Goal: Task Accomplishment & Management: Manage account settings

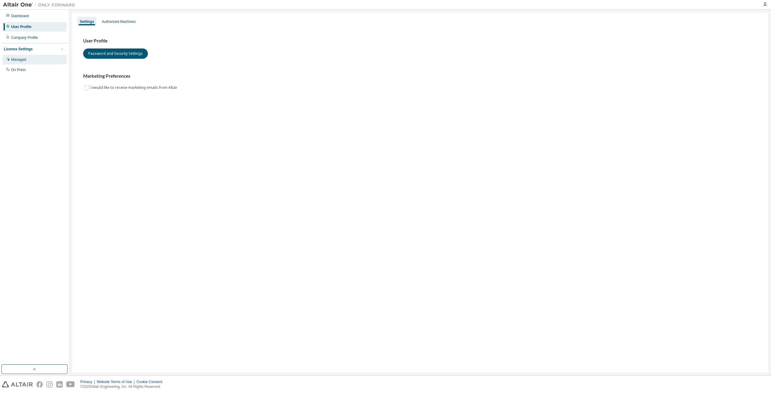
click at [35, 60] on div "Managed" at bounding box center [34, 60] width 64 height 10
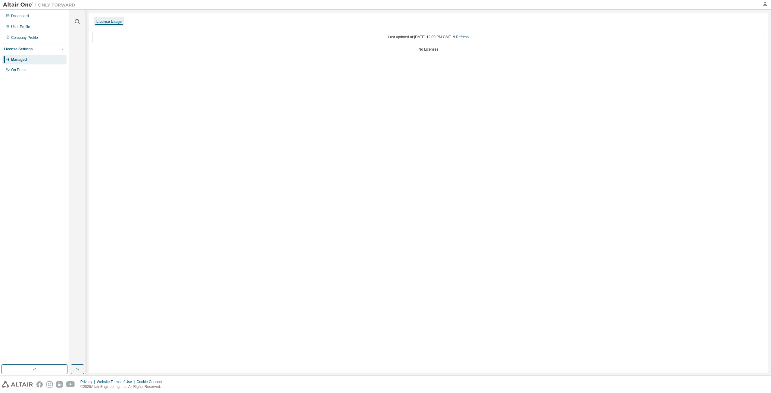
drag, startPoint x: 423, startPoint y: 51, endPoint x: 406, endPoint y: 50, distance: 17.2
click at [406, 50] on div "Last updated at: Thu 2025-08-14 12:00 PM GMT+9 Refresh No Licenses" at bounding box center [428, 42] width 672 height 30
click at [425, 55] on div "Last updated at: Thu 2025-08-14 12:00 PM GMT+9 Refresh No Licenses" at bounding box center [428, 42] width 672 height 30
click at [33, 27] on div "User Profile" at bounding box center [34, 27] width 64 height 10
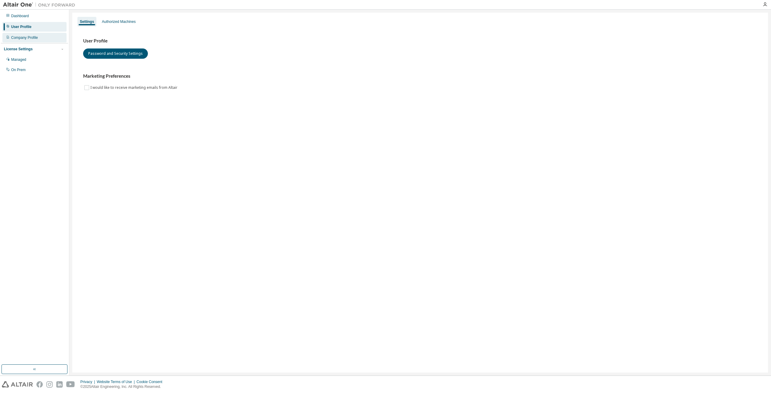
click at [23, 39] on div "Company Profile" at bounding box center [24, 37] width 27 height 5
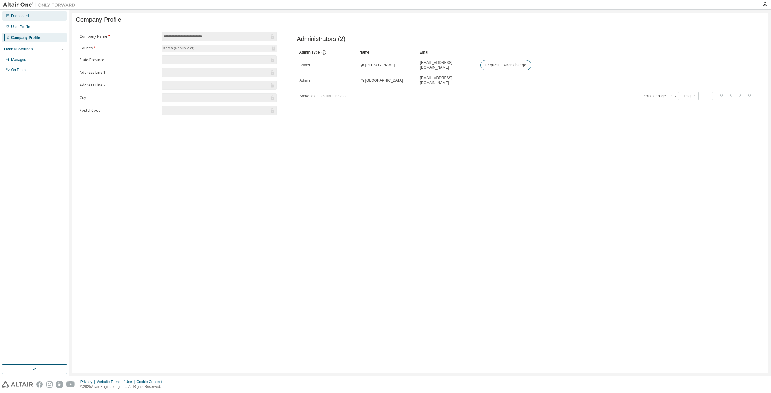
click at [25, 17] on div "Dashboard" at bounding box center [20, 16] width 18 height 5
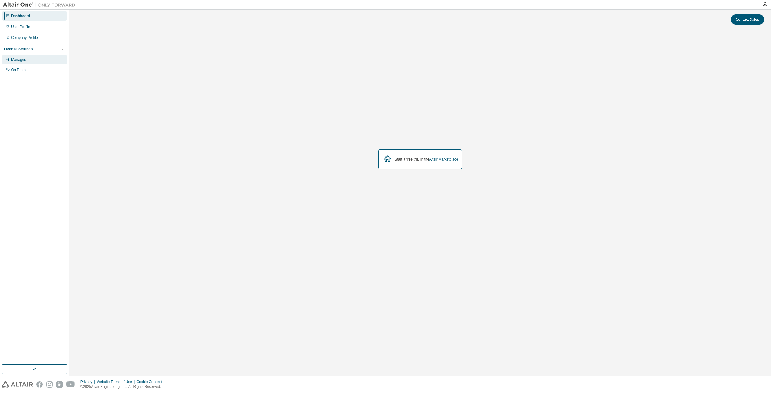
click at [38, 60] on div "Managed" at bounding box center [34, 60] width 64 height 10
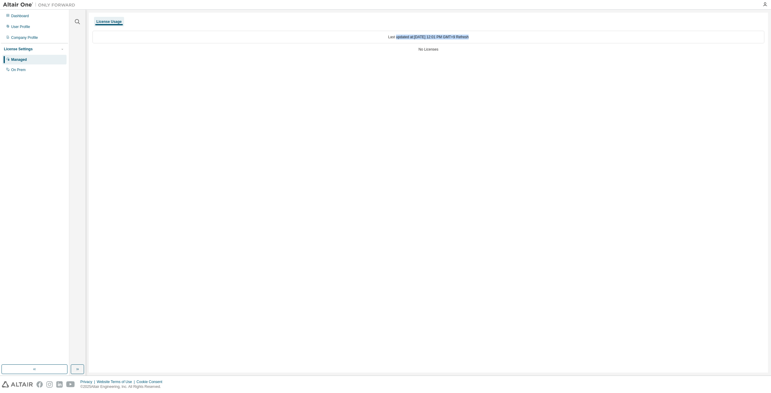
drag, startPoint x: 402, startPoint y: 39, endPoint x: 480, endPoint y: 43, distance: 78.1
click at [480, 43] on div "Last updated at: Thu 2025-08-14 12:01 PM GMT+9 Refresh" at bounding box center [428, 37] width 672 height 13
click at [474, 51] on div "No Licenses" at bounding box center [428, 49] width 672 height 5
click at [428, 53] on div "Last updated at: Thu 2025-08-14 12:01 PM GMT+9 Refresh No Licenses" at bounding box center [428, 42] width 672 height 30
drag, startPoint x: 383, startPoint y: 48, endPoint x: 332, endPoint y: 47, distance: 50.9
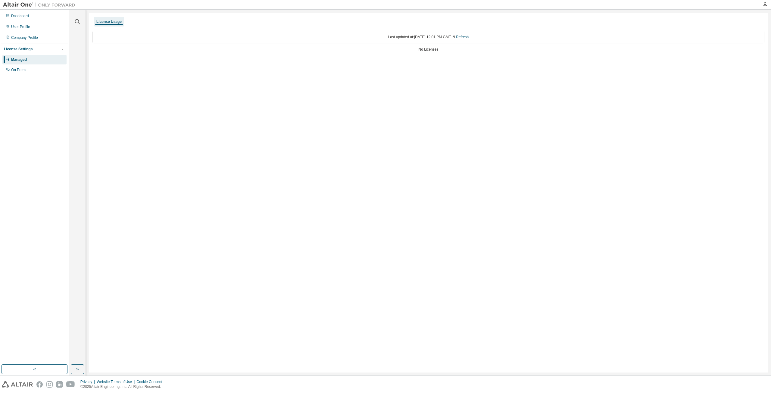
click at [381, 48] on div "No Licenses" at bounding box center [428, 49] width 672 height 5
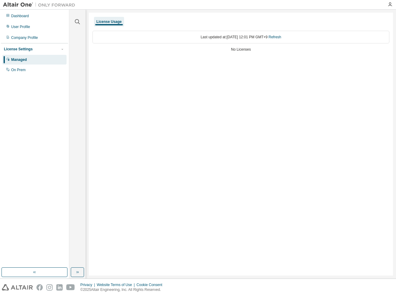
drag, startPoint x: 153, startPoint y: 86, endPoint x: 118, endPoint y: 0, distance: 92.1
click at [153, 85] on div "License Usage Last updated at: Thu 2025-08-14 12:01 PM GMT+9 Refresh No Licenses" at bounding box center [241, 144] width 304 height 263
click at [39, 28] on div "User Profile" at bounding box center [34, 27] width 64 height 10
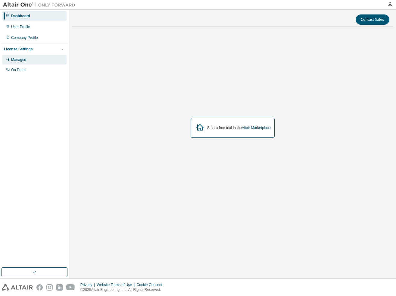
click at [42, 60] on div "Managed" at bounding box center [34, 60] width 64 height 10
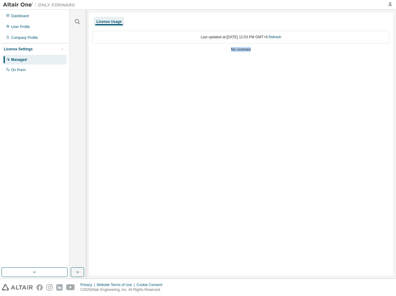
drag, startPoint x: 230, startPoint y: 51, endPoint x: 261, endPoint y: 49, distance: 31.4
click at [261, 49] on div "No Licenses" at bounding box center [240, 49] width 297 height 5
click at [235, 39] on div "Last updated at: Thu 2025-08-14 12:03 PM GMT+9 Refresh" at bounding box center [240, 37] width 297 height 13
drag, startPoint x: 209, startPoint y: 38, endPoint x: 285, endPoint y: 41, distance: 76.5
click at [285, 41] on div "Last updated at: Thu 2025-08-14 12:03 PM GMT+9 Refresh" at bounding box center [240, 37] width 297 height 13
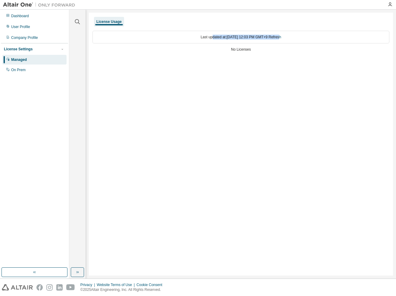
click at [285, 41] on div "Last updated at: Thu 2025-08-14 12:03 PM GMT+9 Refresh" at bounding box center [240, 37] width 297 height 13
drag, startPoint x: 200, startPoint y: 39, endPoint x: 291, endPoint y: 40, distance: 91.2
click at [291, 40] on div "Last updated at: Thu 2025-08-14 12:03 PM GMT+9 Refresh" at bounding box center [240, 37] width 297 height 13
click at [251, 49] on div "No Licenses" at bounding box center [240, 49] width 297 height 5
drag, startPoint x: 194, startPoint y: 41, endPoint x: 299, endPoint y: 38, distance: 104.8
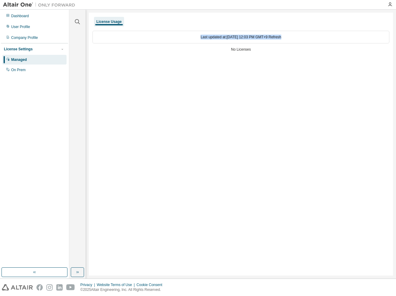
click at [299, 38] on div "Last updated at: Thu 2025-08-14 12:03 PM GMT+9 Refresh" at bounding box center [240, 37] width 297 height 13
drag, startPoint x: 292, startPoint y: 39, endPoint x: 281, endPoint y: 38, distance: 11.2
click at [292, 39] on div "Last updated at: Thu 2025-08-14 12:03 PM GMT+9 Refresh" at bounding box center [240, 37] width 297 height 13
click at [280, 38] on link "Refresh" at bounding box center [275, 37] width 13 height 4
click at [279, 38] on link "Refresh" at bounding box center [275, 37] width 13 height 4
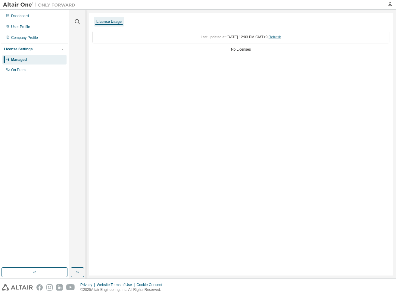
click at [277, 36] on link "Refresh" at bounding box center [275, 37] width 13 height 4
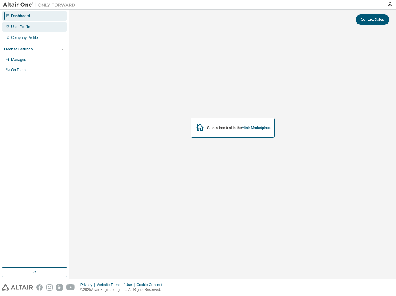
click at [28, 28] on div "User Profile" at bounding box center [20, 26] width 19 height 5
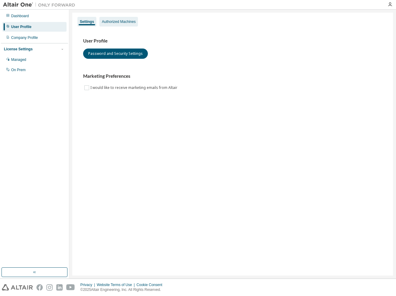
click at [120, 20] on div "Authorized Machines" at bounding box center [119, 21] width 34 height 5
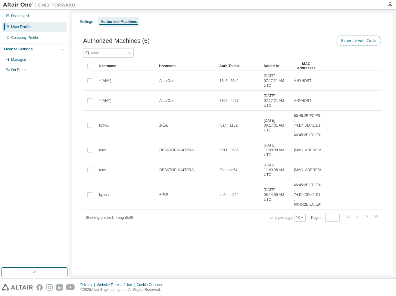
click at [343, 44] on button "Generate Auth Code" at bounding box center [358, 41] width 45 height 10
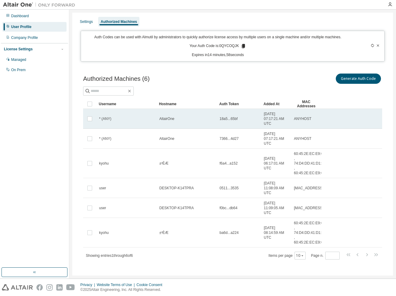
click at [207, 120] on div "AltairOne" at bounding box center [186, 118] width 55 height 5
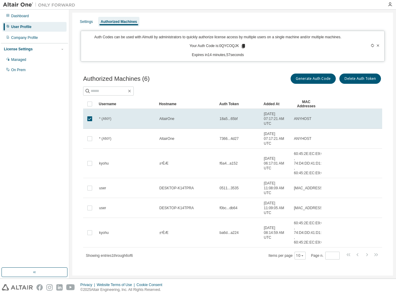
click at [232, 68] on div "Authorized Machines (6) Generate Auth Code Delete Auth Token Clear Load Save Sa…" at bounding box center [232, 170] width 313 height 210
click at [37, 30] on div "User Profile" at bounding box center [34, 27] width 64 height 10
click at [123, 23] on div "Authorized Machines" at bounding box center [119, 21] width 36 height 5
click at [241, 47] on icon at bounding box center [243, 45] width 5 height 5
click at [185, 248] on div "Authorized Machines (6) Generate Auth Code Delete Auth Token Clear Load Save Sa…" at bounding box center [232, 170] width 313 height 210
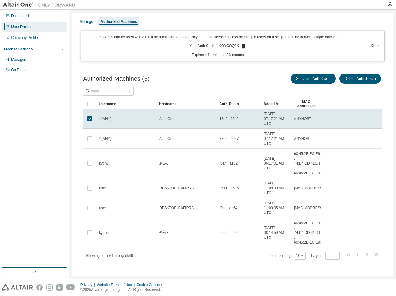
click at [35, 149] on div "Dashboard User Profile Company Profile License Settings Managed On Prem" at bounding box center [34, 139] width 67 height 256
click at [44, 132] on div "Dashboard User Profile Company Profile License Settings Managed On Prem" at bounding box center [34, 139] width 67 height 256
click at [33, 54] on div "License Settings Managed On Prem" at bounding box center [34, 59] width 67 height 32
click at [36, 51] on div "License Settings" at bounding box center [34, 48] width 61 height 5
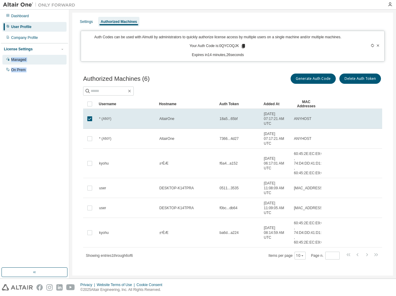
click at [27, 59] on div "Managed" at bounding box center [34, 60] width 64 height 10
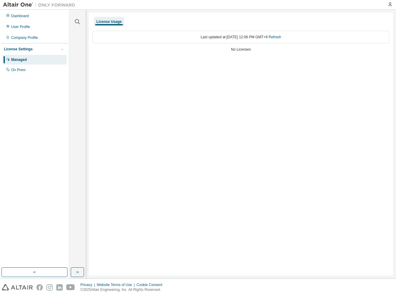
click at [46, 110] on div "Dashboard User Profile Company Profile License Settings Managed On Prem" at bounding box center [34, 139] width 67 height 256
click at [29, 34] on div "Company Profile" at bounding box center [34, 38] width 64 height 10
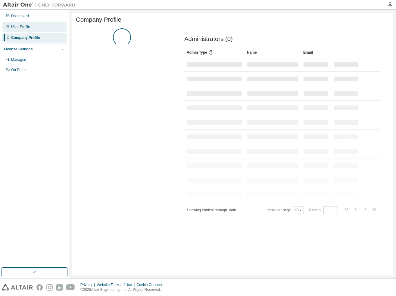
click at [28, 25] on div "User Profile" at bounding box center [20, 26] width 19 height 5
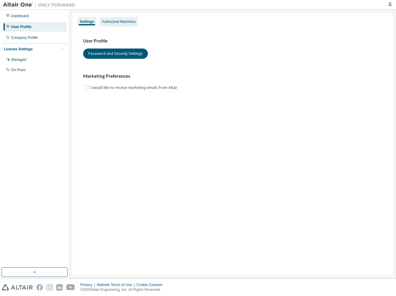
click at [115, 21] on div "Authorized Machines" at bounding box center [119, 21] width 34 height 5
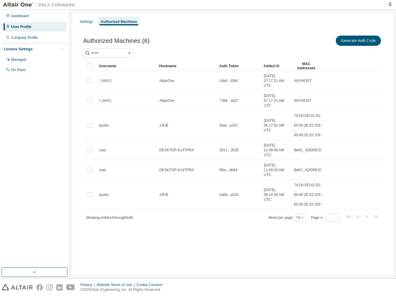
click at [124, 230] on div "Settings Authorized Machines Authorized Machines (6) Generate Auth Code Clear L…" at bounding box center [232, 144] width 321 height 263
click at [127, 217] on div "Authorized Machines (6) Generate Auth Code Clear Load Save Save As Field Operat…" at bounding box center [232, 132] width 313 height 210
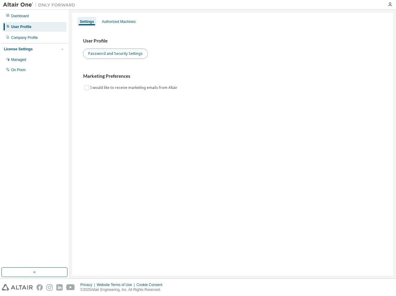
click at [127, 56] on button "Password and Security Settings" at bounding box center [115, 53] width 65 height 10
click at [29, 43] on div "Dashboard User Profile Company Profile License Settings Managed On Prem" at bounding box center [34, 43] width 67 height 65
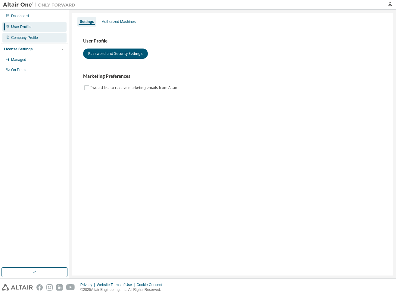
click at [28, 38] on div "Company Profile" at bounding box center [24, 37] width 27 height 5
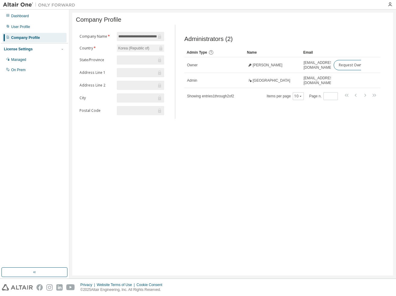
drag, startPoint x: 350, startPoint y: 79, endPoint x: 399, endPoint y: 79, distance: 49.1
click at [396, 79] on html "**********" at bounding box center [198, 148] width 396 height 296
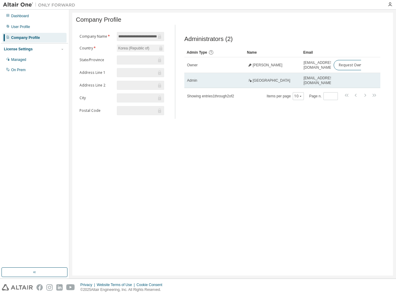
click at [356, 87] on td at bounding box center [346, 80] width 30 height 15
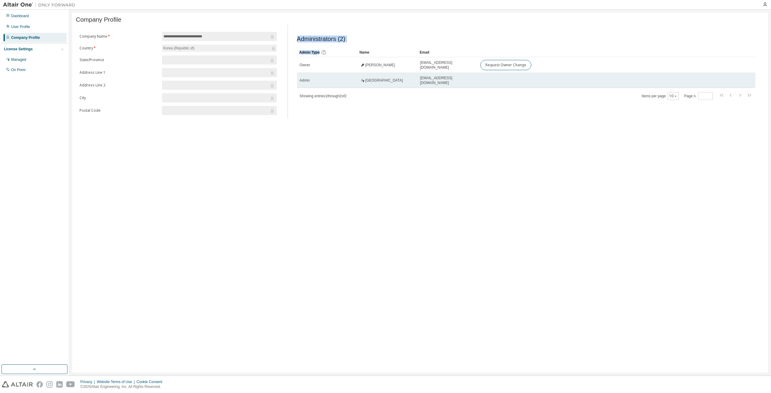
drag, startPoint x: 309, startPoint y: 42, endPoint x: 392, endPoint y: 85, distance: 93.9
click at [368, 61] on div "Administrators (2) Clear Load Save Save As Field Operator Value Select filter S…" at bounding box center [526, 68] width 458 height 65
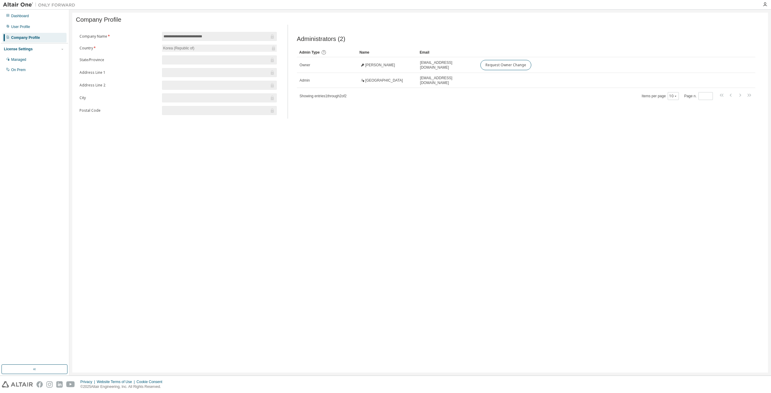
click at [396, 114] on div "Administrators (2) Clear Load Save Save As Field Operator Value Select filter S…" at bounding box center [526, 73] width 473 height 90
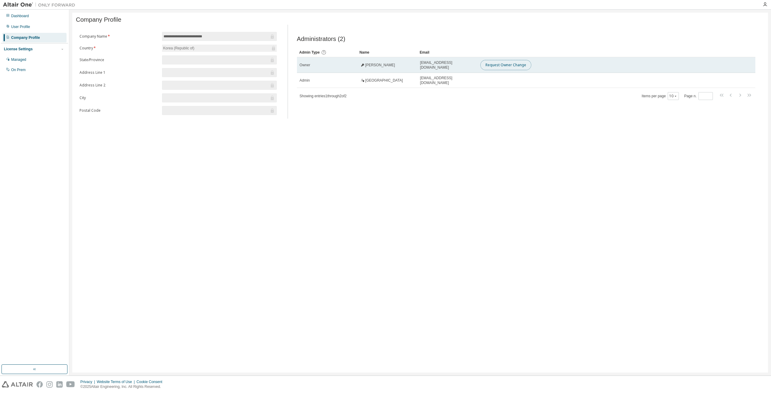
click at [396, 69] on button "Request Owner Change" at bounding box center [505, 65] width 51 height 10
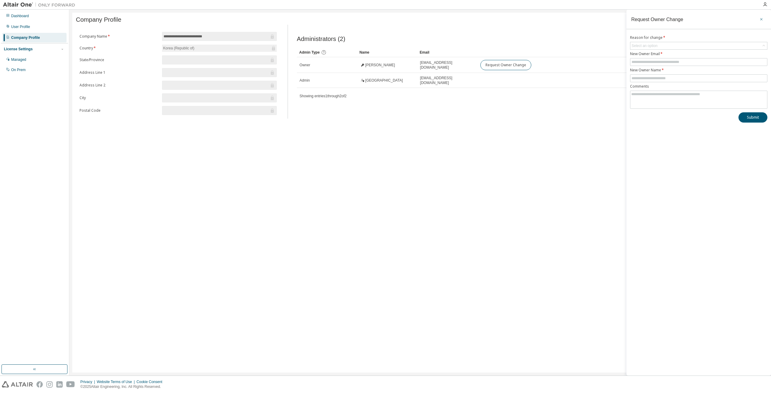
click at [396, 20] on icon "button" at bounding box center [761, 19] width 4 height 5
click at [389, 126] on div "**********" at bounding box center [420, 193] width 696 height 360
click at [35, 58] on div "Managed" at bounding box center [34, 60] width 64 height 10
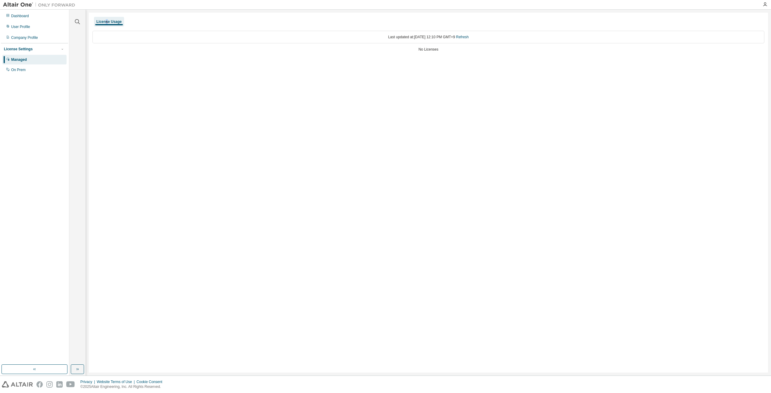
click at [106, 21] on div "License Usage" at bounding box center [108, 21] width 25 height 5
click at [30, 72] on div "On Prem" at bounding box center [34, 70] width 64 height 10
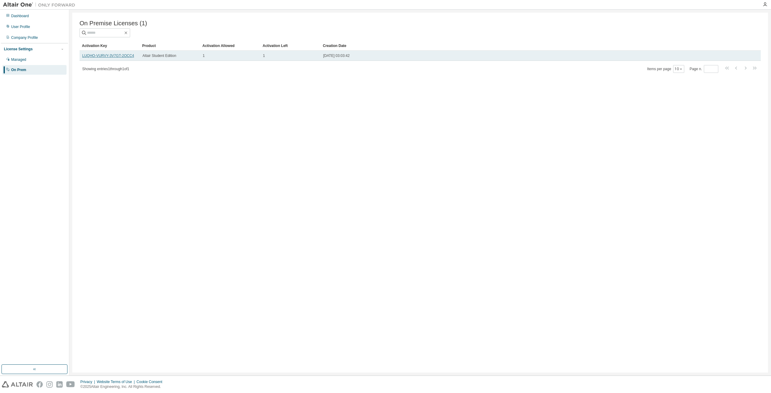
click at [108, 58] on link "LUQHO-VURVY-3V7GT-2OCC4" at bounding box center [108, 56] width 52 height 4
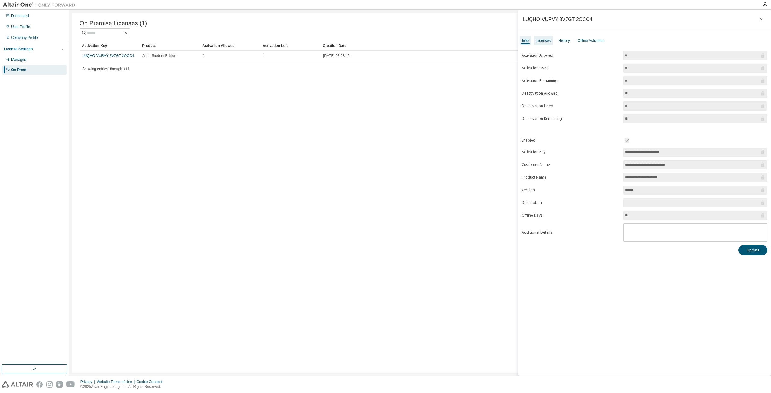
click at [396, 42] on div "Licenses" at bounding box center [543, 40] width 14 height 5
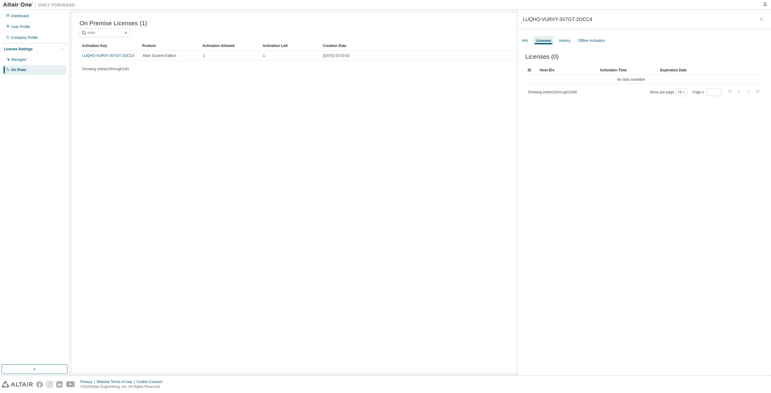
click at [396, 94] on span "Showing entries 1 through 10 of 0" at bounding box center [552, 92] width 49 height 4
click at [396, 84] on td "No data available" at bounding box center [630, 79] width 211 height 9
click at [396, 83] on td "No data available" at bounding box center [630, 79] width 211 height 9
click at [396, 18] on icon "button" at bounding box center [761, 19] width 4 height 5
click at [42, 31] on div "User Profile" at bounding box center [34, 27] width 64 height 10
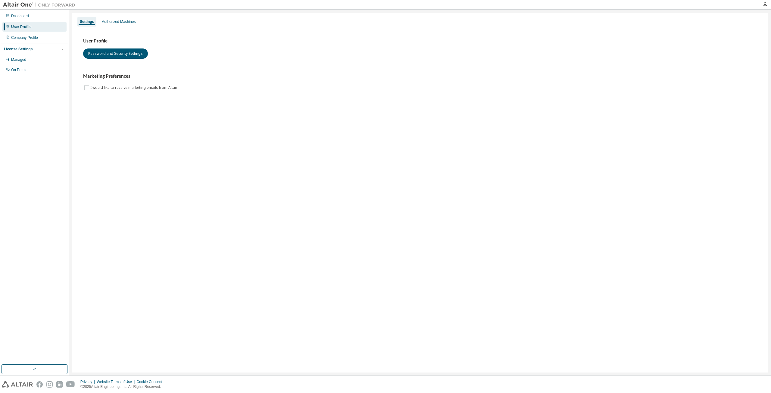
click at [396, 72] on div "User Profile Password and Security Settings Marketing Preferences I would like …" at bounding box center [420, 64] width 674 height 53
